Goal: Task Accomplishment & Management: Manage account settings

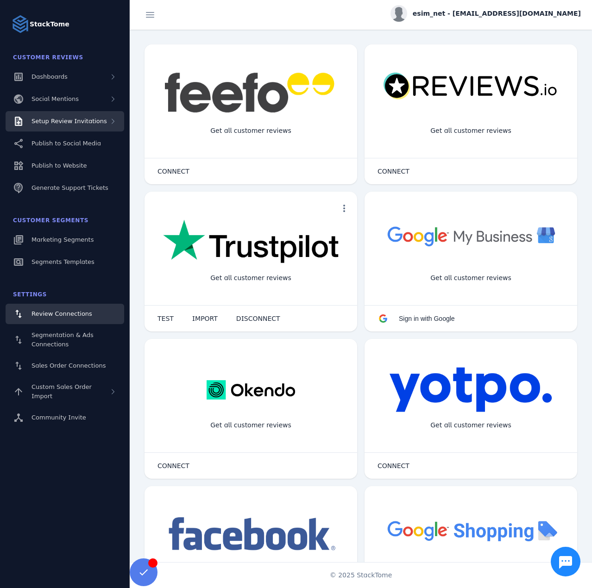
click at [84, 119] on span "Setup Review Invitations" at bounding box center [68, 121] width 75 height 7
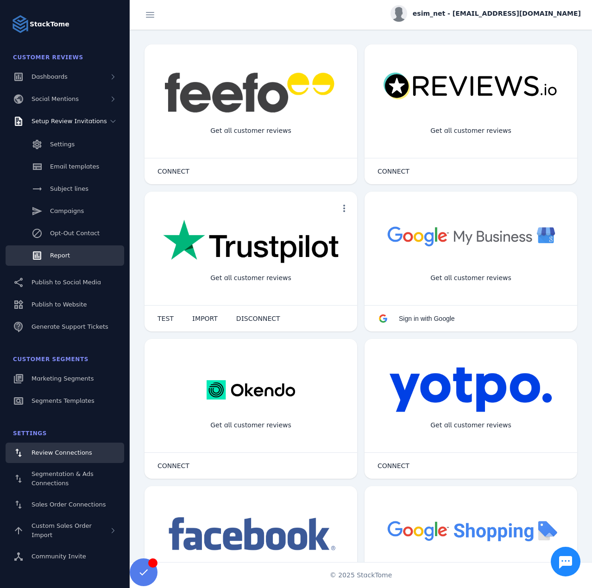
click at [60, 254] on span "Report" at bounding box center [60, 255] width 20 height 7
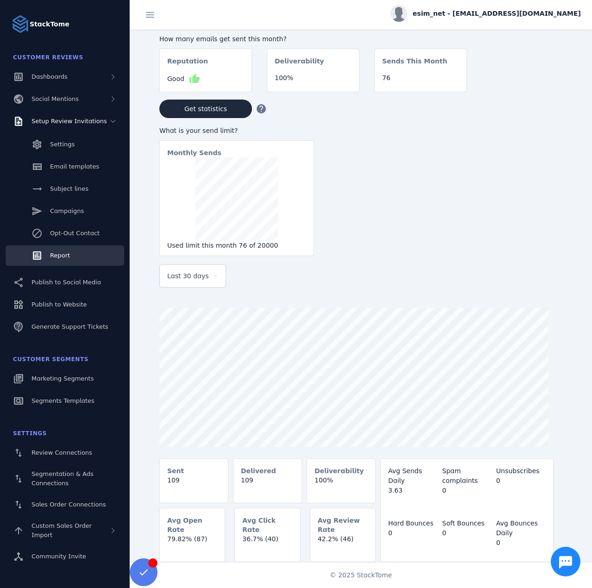
click at [186, 274] on span "Last 30 days" at bounding box center [188, 275] width 42 height 11
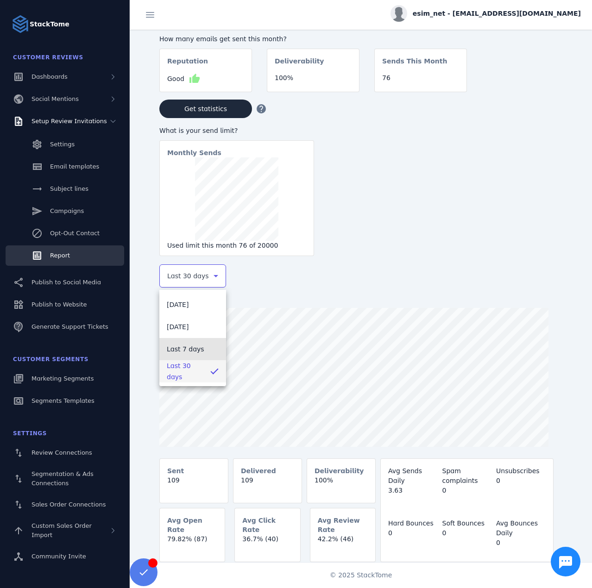
drag, startPoint x: 200, startPoint y: 348, endPoint x: 584, endPoint y: 364, distance: 384.3
click at [202, 348] on mat-option "Last 7 days" at bounding box center [192, 349] width 67 height 22
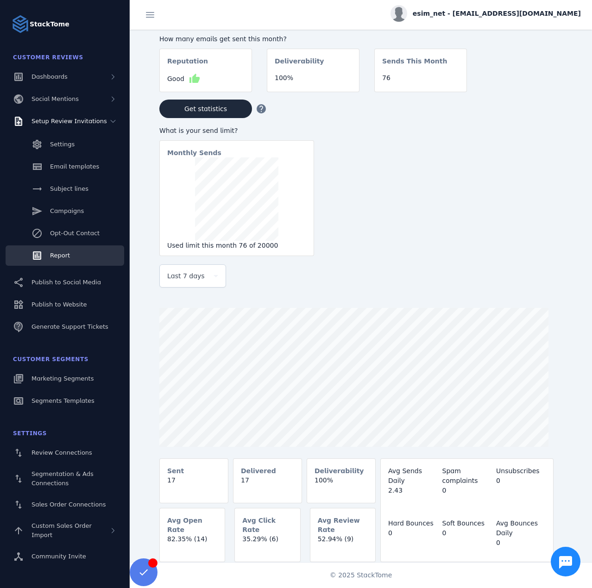
click at [536, 17] on span "esim_net - [EMAIL_ADDRESS][DOMAIN_NAME]" at bounding box center [497, 14] width 168 height 10
click at [569, 95] on button "Sign out" at bounding box center [547, 89] width 67 height 22
